Goal: Information Seeking & Learning: Learn about a topic

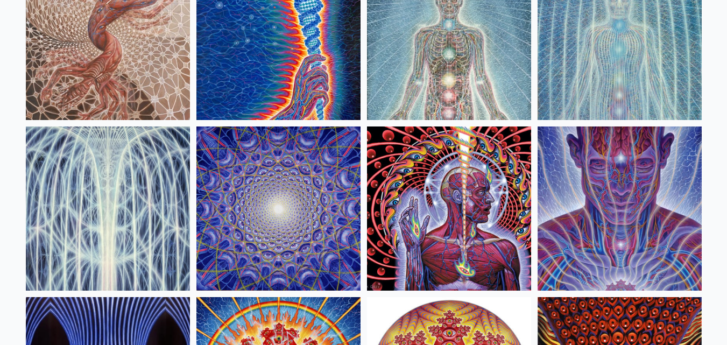
scroll to position [187, 0]
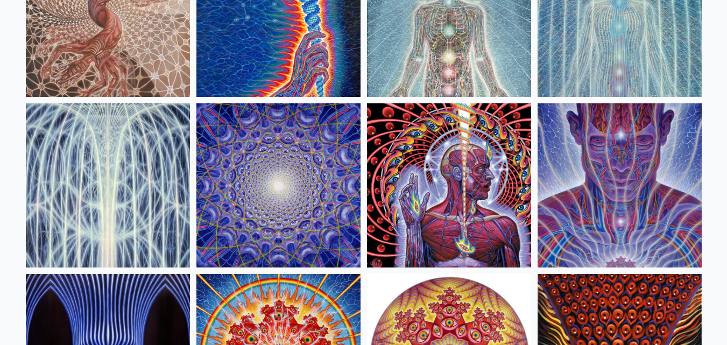
click at [610, 189] on img at bounding box center [620, 185] width 164 height 164
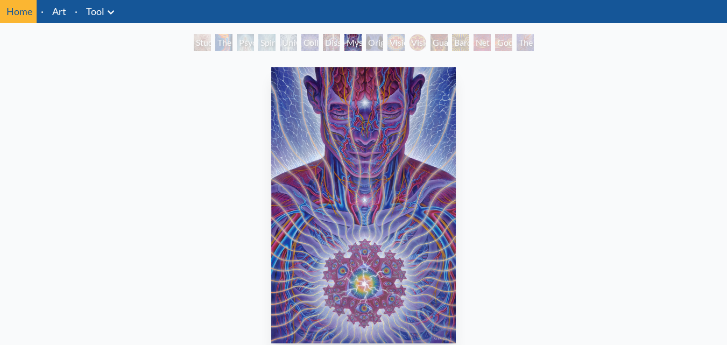
scroll to position [33, 0]
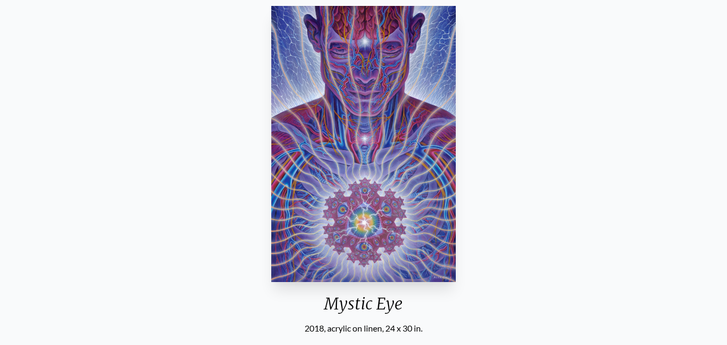
scroll to position [98, 0]
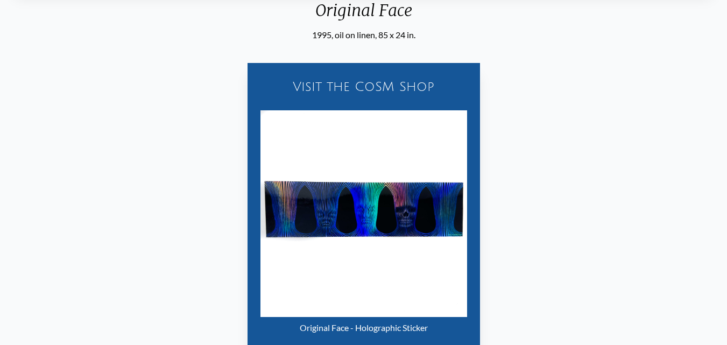
scroll to position [313, 0]
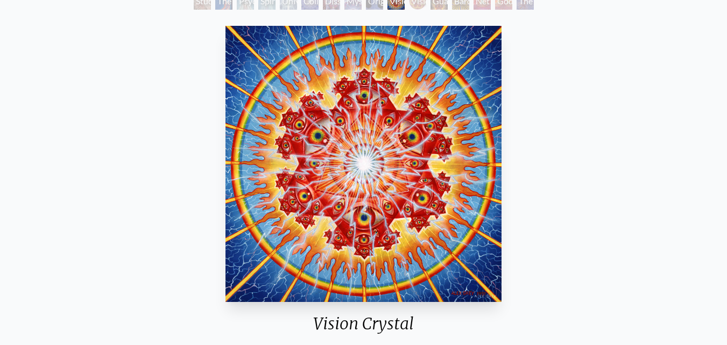
scroll to position [55, 0]
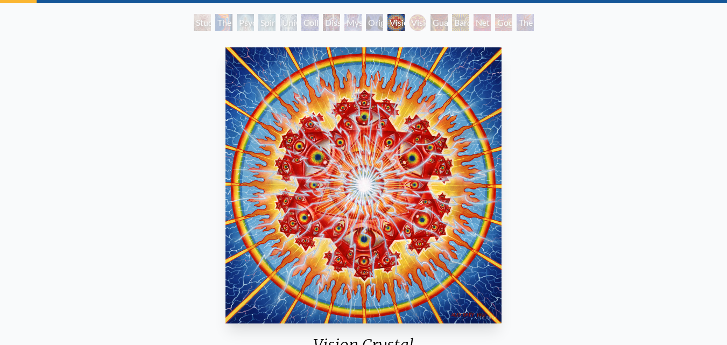
scroll to position [62, 0]
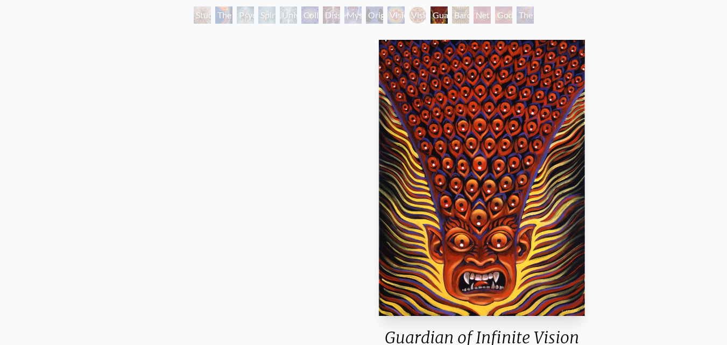
click at [174, 225] on div "Guardian of Infinite Vision 2005, acrylic on linen, 30 x 40 in. Visit the CoSM …" at bounding box center [482, 241] width 710 height 411
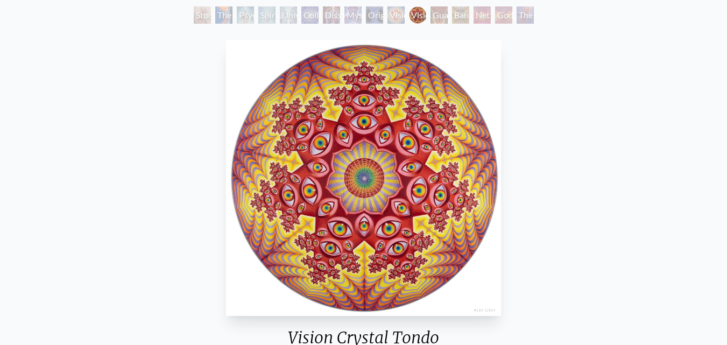
click at [262, 217] on img "11 / 16" at bounding box center [364, 178] width 276 height 276
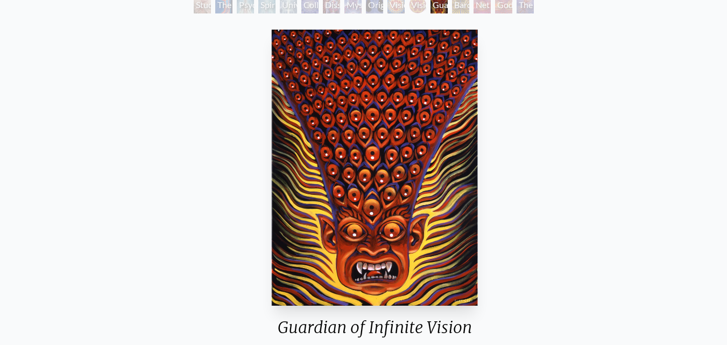
scroll to position [74, 0]
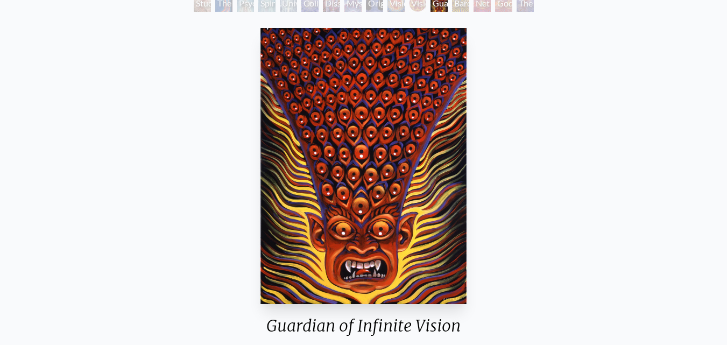
click at [157, 117] on div "Guardian of Infinite Vision 2005, acrylic on linen, 30 x 40 in. Visit the CoSM …" at bounding box center [364, 229] width 710 height 411
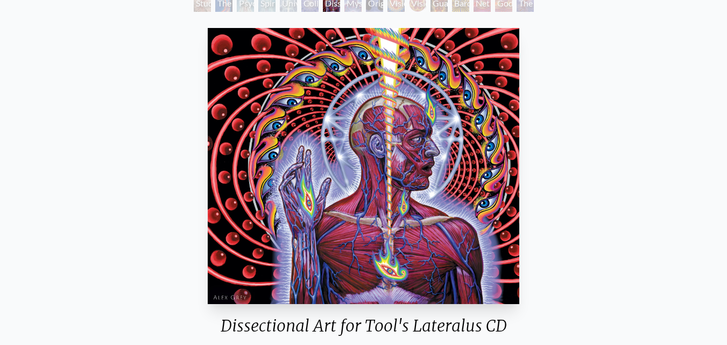
click at [245, 66] on img "7 / 16" at bounding box center [364, 166] width 312 height 276
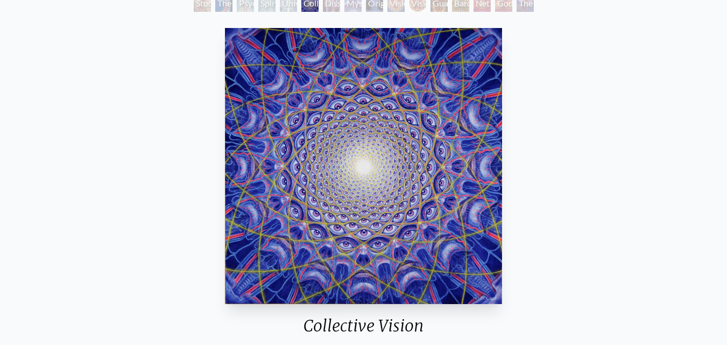
click at [372, 185] on img "6 / 16" at bounding box center [364, 166] width 278 height 276
click at [571, 32] on div "Collective Vision 1995, oil on linen, 38 x 38 in. Visit the CoSM Shop Collectiv…" at bounding box center [364, 350] width 710 height 652
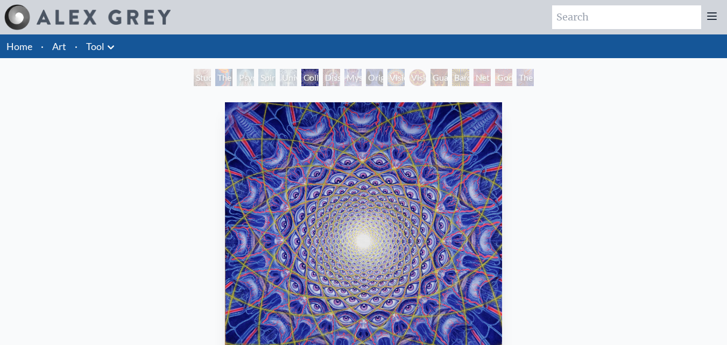
click at [109, 46] on icon at bounding box center [110, 47] width 13 height 13
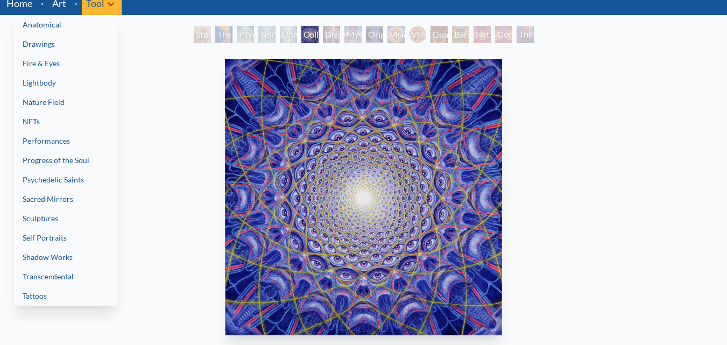
scroll to position [65, 0]
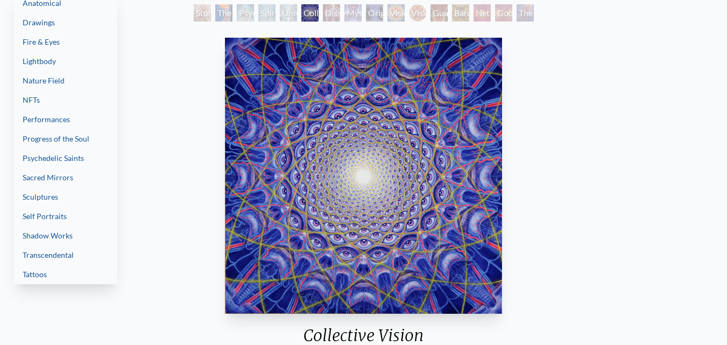
click at [48, 277] on link "Tattoos" at bounding box center [65, 274] width 103 height 19
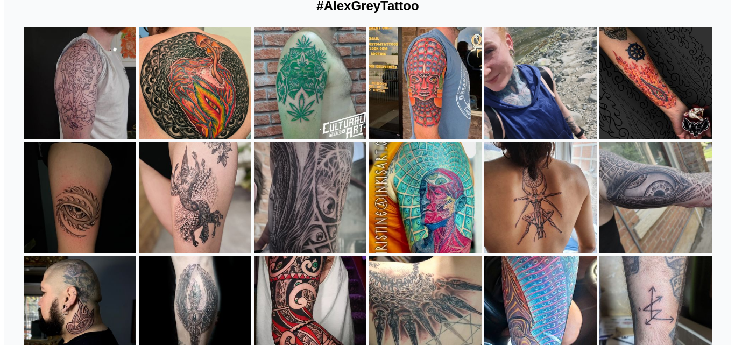
scroll to position [151, 0]
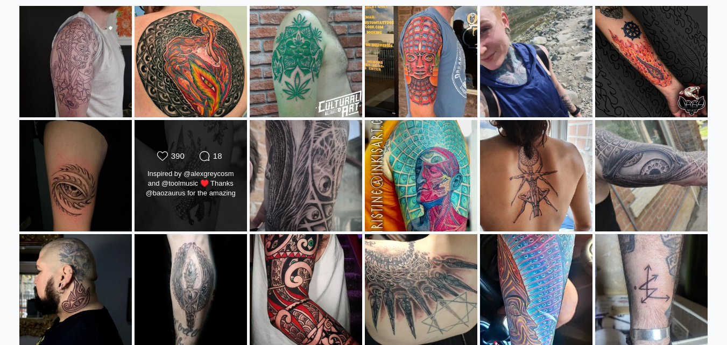
click at [193, 179] on div "Inspired by @alexgreycosm and @toolmusic ♥️ Thanks @baozaurus for the amazing i…" at bounding box center [190, 184] width 91 height 30
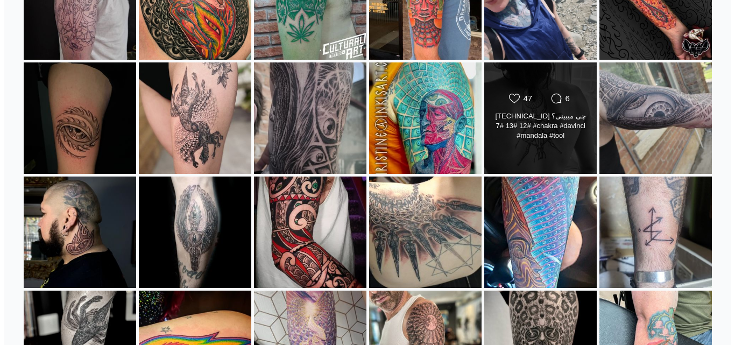
scroll to position [187, 0]
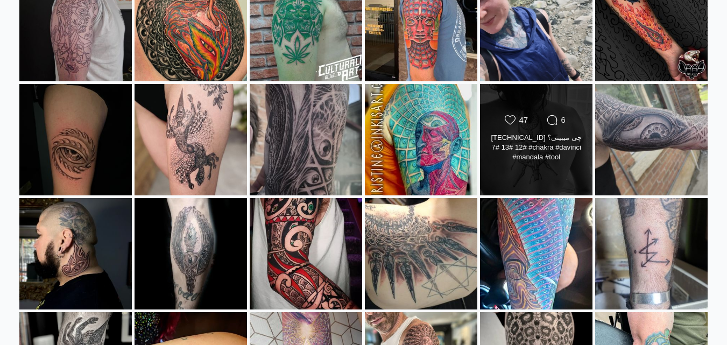
click at [512, 157] on div "13.12.6.7 چی میبینی؟ #12 #13 #7 #chakra #davinci #mandala #tool #alexgreytattoo" at bounding box center [536, 148] width 91 height 30
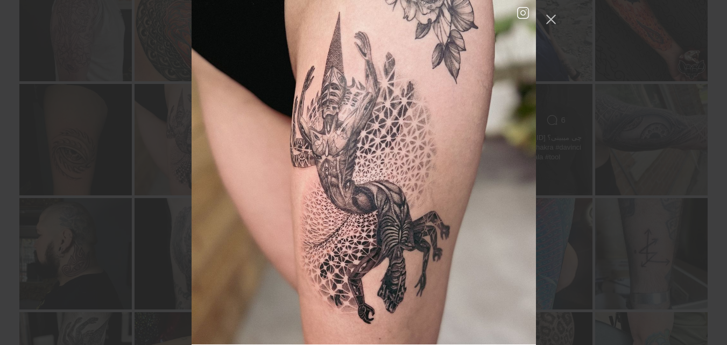
scroll to position [2830, 0]
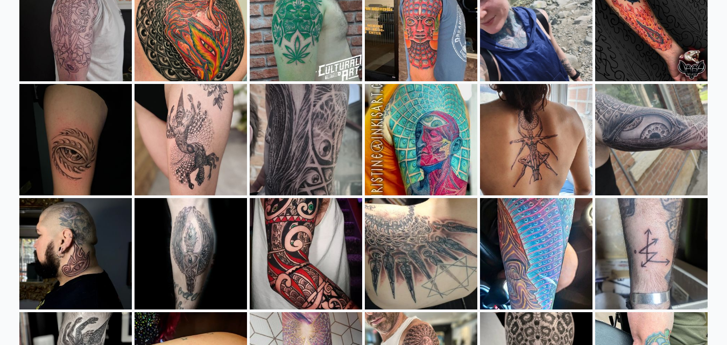
click at [725, 244] on div "Home · Art Anatomical Drawings Fire & Eyes Lightbody" at bounding box center [363, 158] width 727 height 620
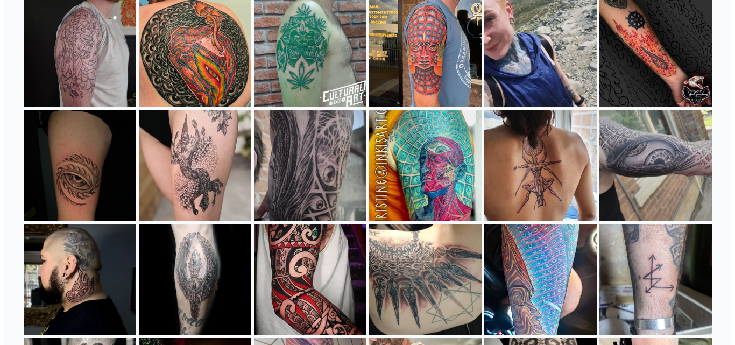
scroll to position [163, 0]
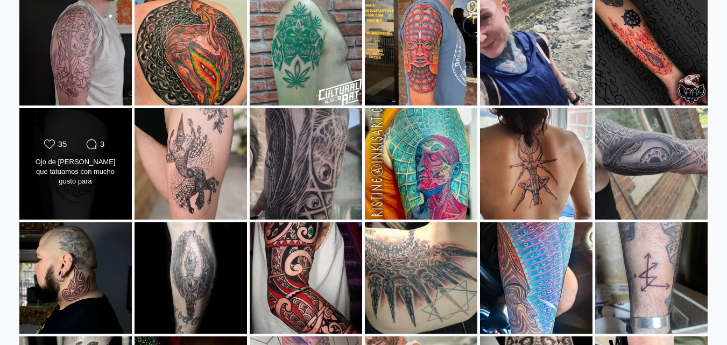
click at [73, 202] on div "Likes Count 35 Comments Count 3 Ojo de Alex Grey que tatuamos con mucho gusto p…" at bounding box center [76, 164] width 114 height 112
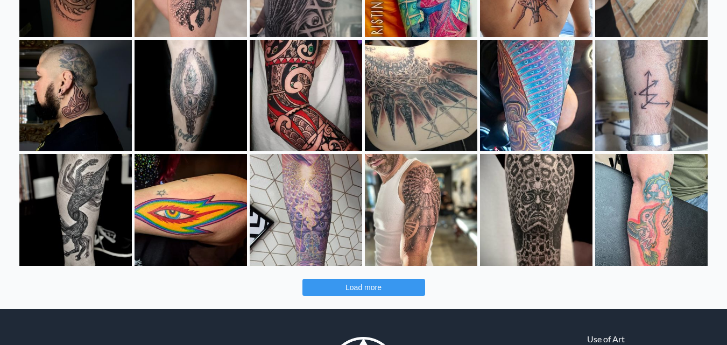
scroll to position [364, 0]
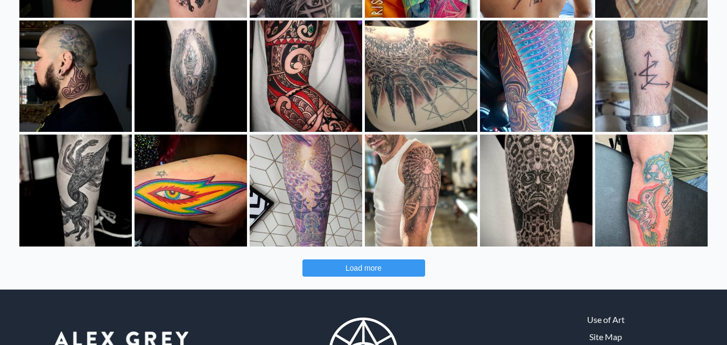
click at [371, 272] on button "Load more" at bounding box center [364, 267] width 123 height 17
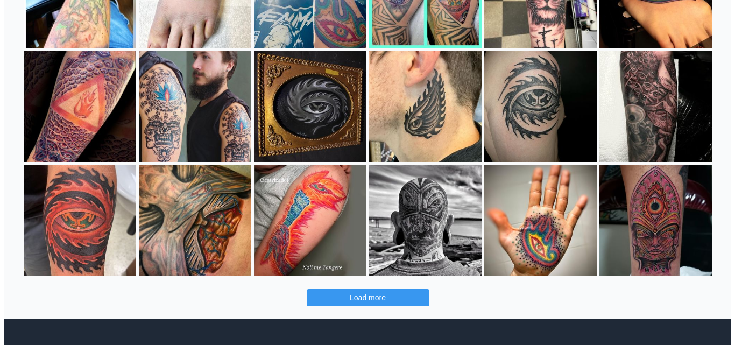
scroll to position [805, 0]
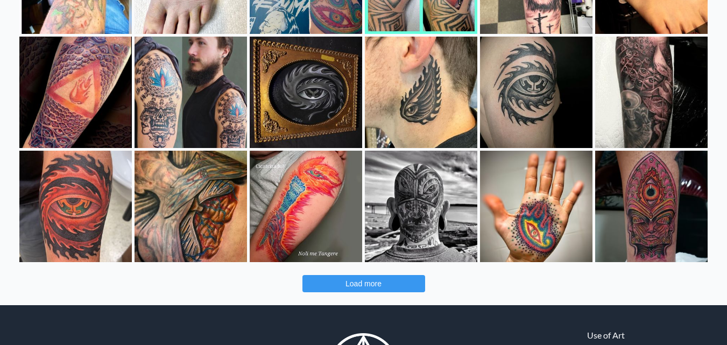
click at [392, 283] on button "Load more" at bounding box center [364, 283] width 123 height 17
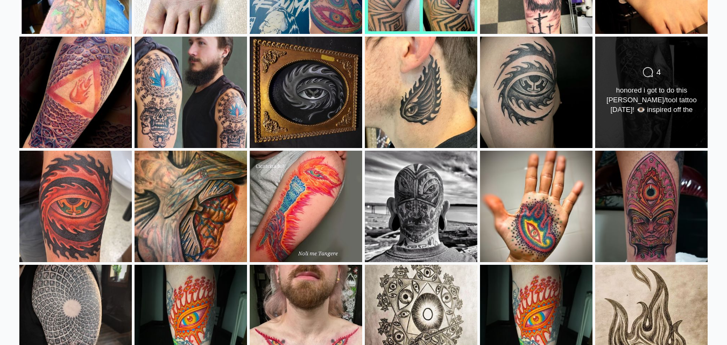
click at [669, 58] on div "Comments Count 4 honored i got to do this alex grey/tool tattoo yesterday! 👁️ i…" at bounding box center [652, 92] width 114 height 112
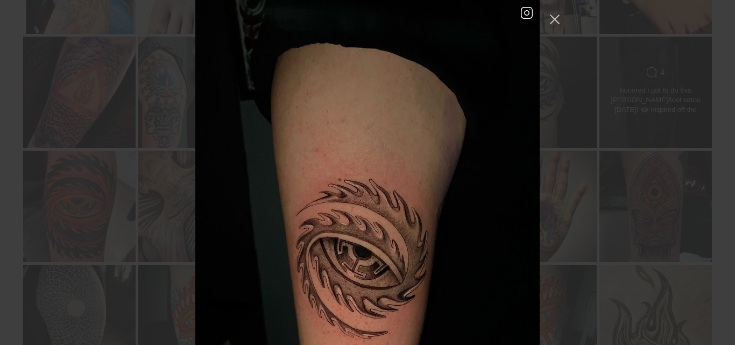
scroll to position [9556, 0]
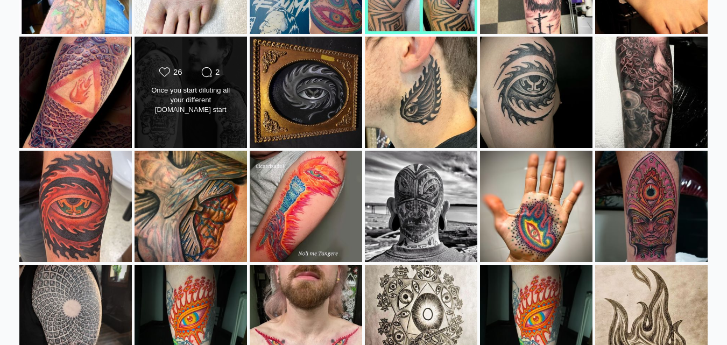
click at [199, 98] on div "Once you start diluting all your different faces.You start looking from all cor…" at bounding box center [190, 101] width 91 height 30
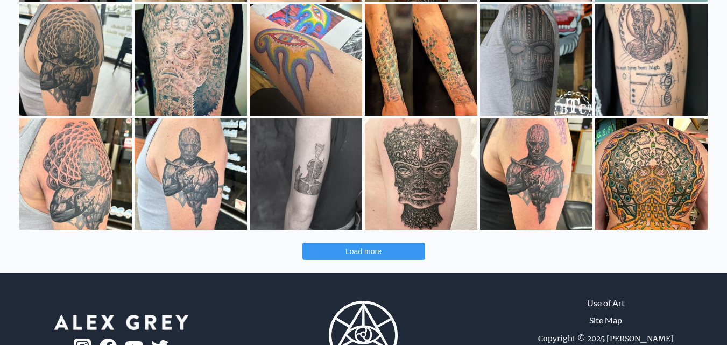
scroll to position [1297, 0]
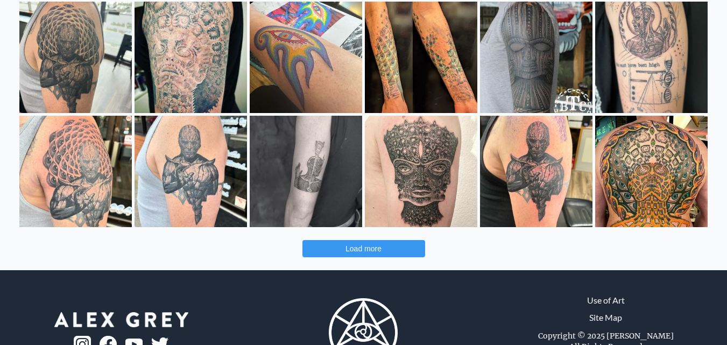
click at [376, 252] on span "Load more" at bounding box center [364, 248] width 36 height 9
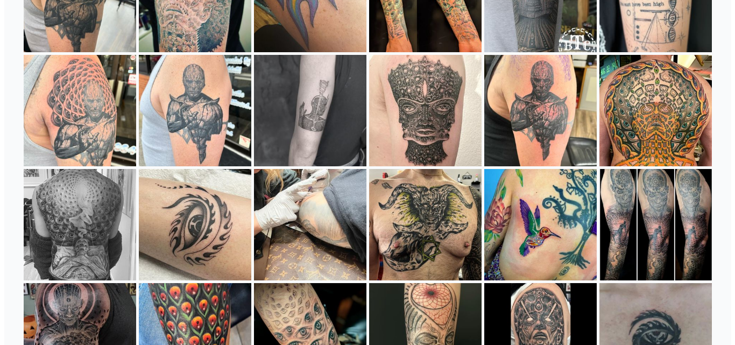
scroll to position [1372, 0]
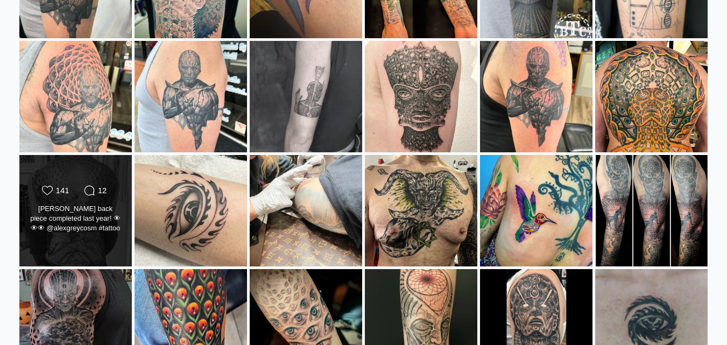
click at [73, 230] on div "Alex Grey back piece completed last year! 👁👁👁 @alexgreycosm #tattoo #tattoos #b…" at bounding box center [75, 219] width 91 height 30
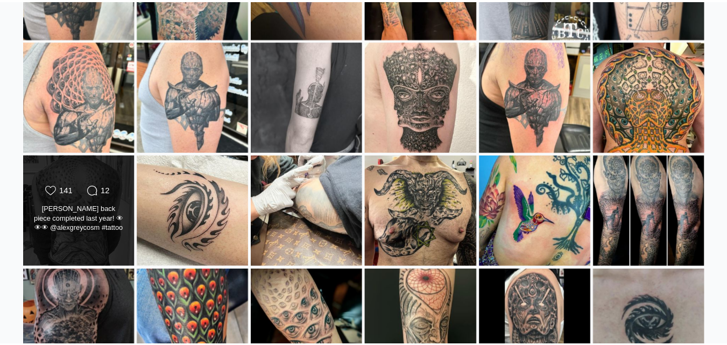
scroll to position [16819, 0]
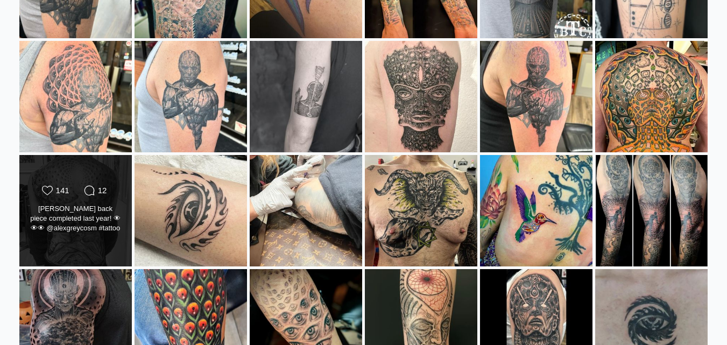
click at [42, 189] on icon "Likes Count" at bounding box center [47, 190] width 11 height 11
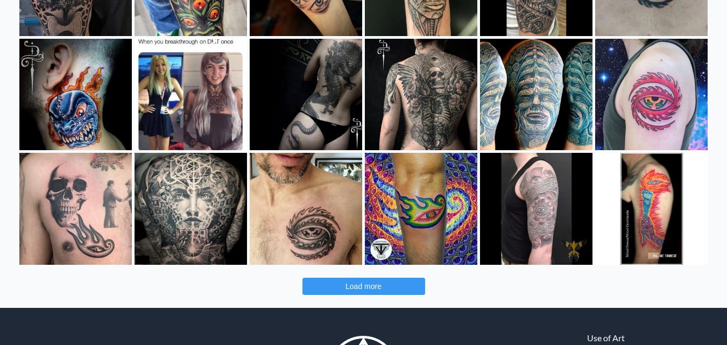
scroll to position [1727, 0]
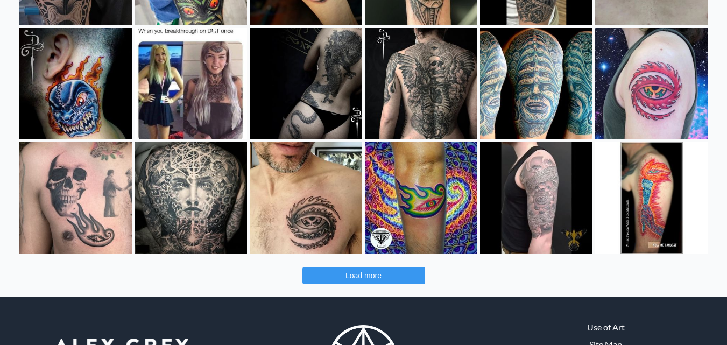
click at [384, 277] on button "Load more" at bounding box center [364, 275] width 123 height 17
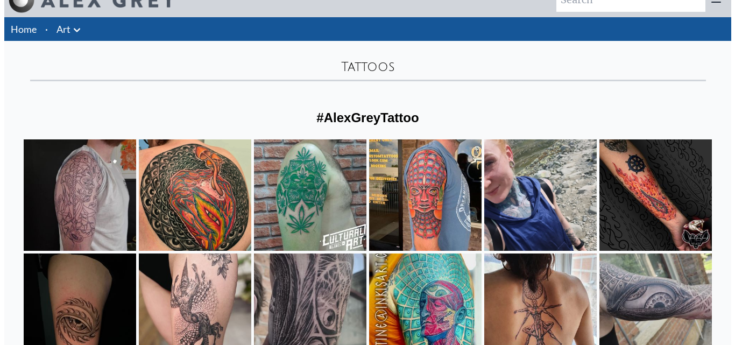
scroll to position [0, 0]
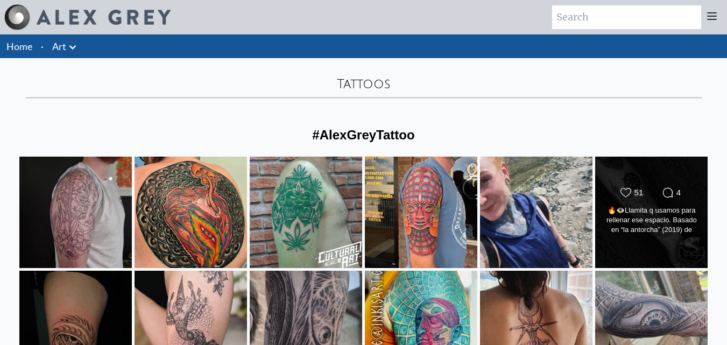
click at [672, 220] on div "🔥👁️Llamita q usamos para rellenar ese espacio. Basado en “la antorcha” (2019) d…" at bounding box center [651, 221] width 91 height 30
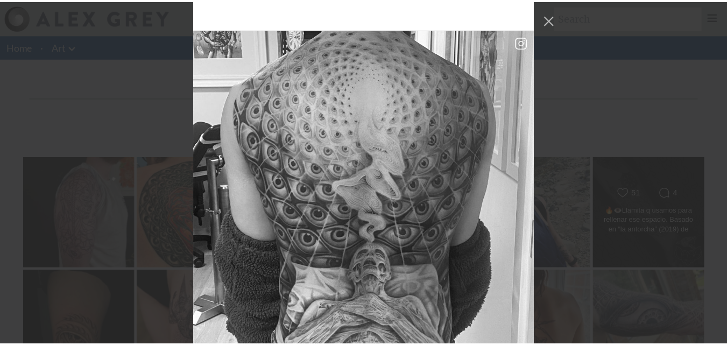
scroll to position [879, 0]
